Goal: Information Seeking & Learning: Learn about a topic

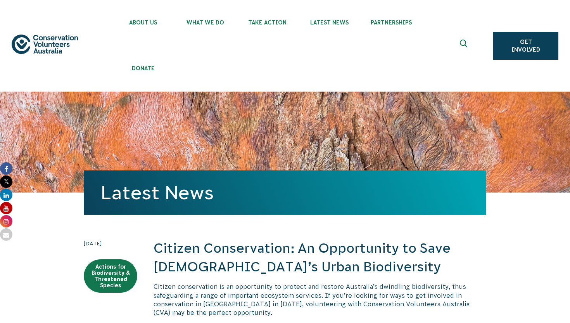
click at [102, 242] on time "30 May 2025" at bounding box center [111, 243] width 54 height 9
drag, startPoint x: 117, startPoint y: 242, endPoint x: 73, endPoint y: 244, distance: 44.6
copy time "30 May 2025"
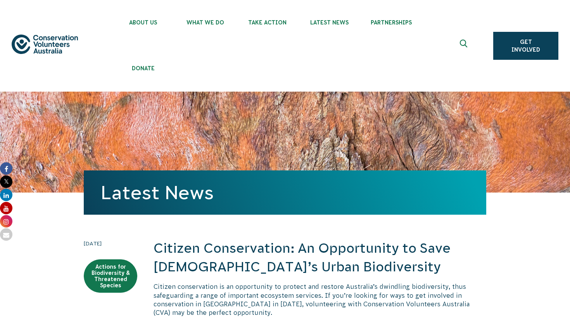
click at [101, 244] on time "30 May 2025" at bounding box center [111, 243] width 54 height 9
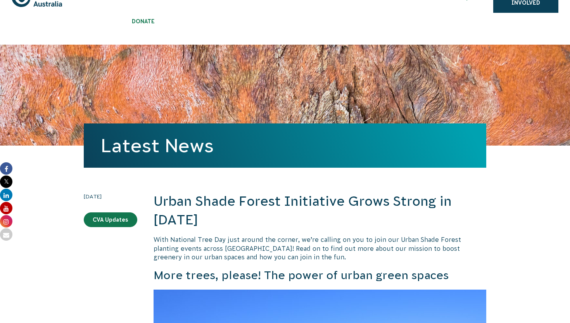
scroll to position [50, 0]
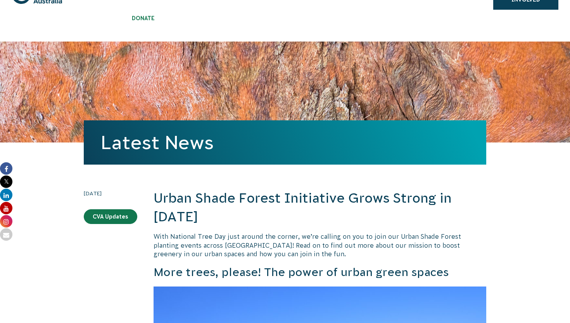
click at [87, 194] on time "23 June 2025" at bounding box center [111, 193] width 54 height 9
copy time "23"
click at [98, 192] on time "23 June 2025" at bounding box center [111, 193] width 54 height 9
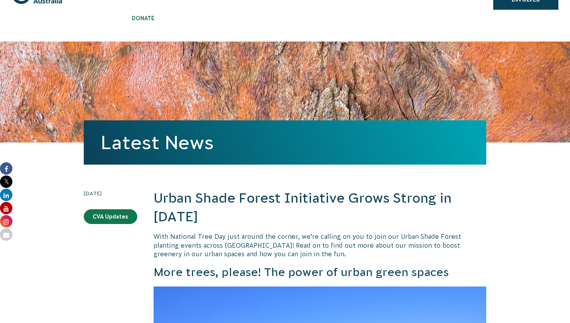
copy time "June"
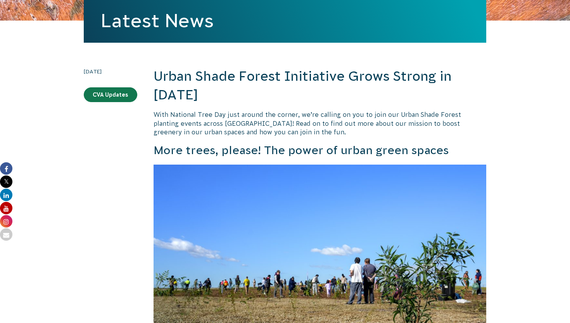
scroll to position [171, 0]
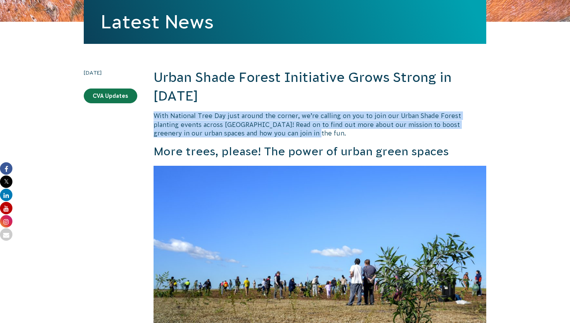
drag, startPoint x: 152, startPoint y: 114, endPoint x: 248, endPoint y: 129, distance: 97.0
click at [269, 127] on p "With National Tree Day just around the corner, we’re calling on you to join our…" at bounding box center [320, 124] width 333 height 26
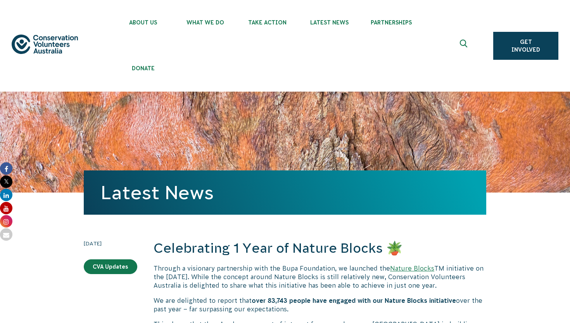
click at [84, 243] on time "[DATE]" at bounding box center [111, 243] width 54 height 9
copy time "27"
click at [102, 243] on time "[DATE]" at bounding box center [111, 243] width 54 height 9
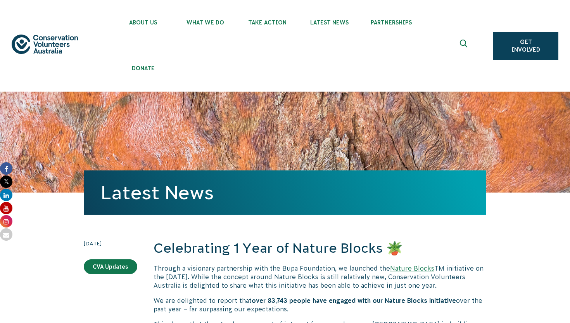
copy time "August"
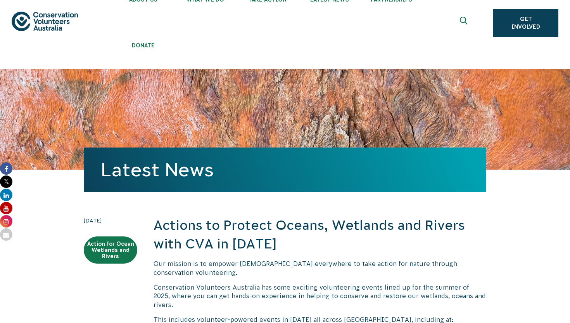
scroll to position [29, 0]
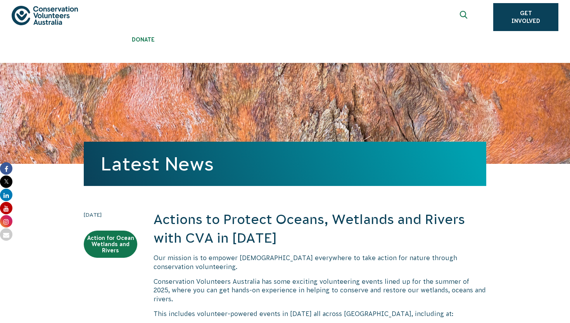
click at [86, 215] on time "[DATE]" at bounding box center [111, 214] width 54 height 9
copy time "30"
click at [102, 216] on time "[DATE]" at bounding box center [111, 214] width 54 height 9
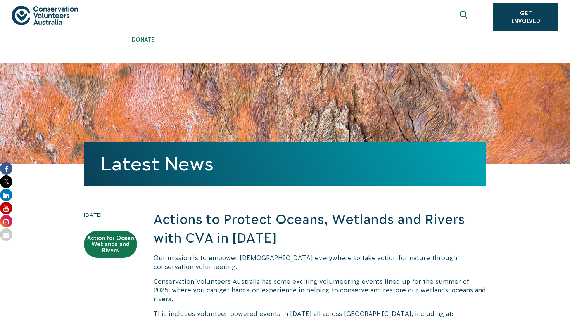
copy time "January"
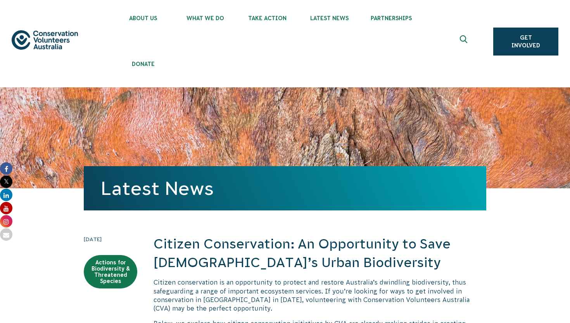
scroll to position [3, 0]
